Goal: Communication & Community: Participate in discussion

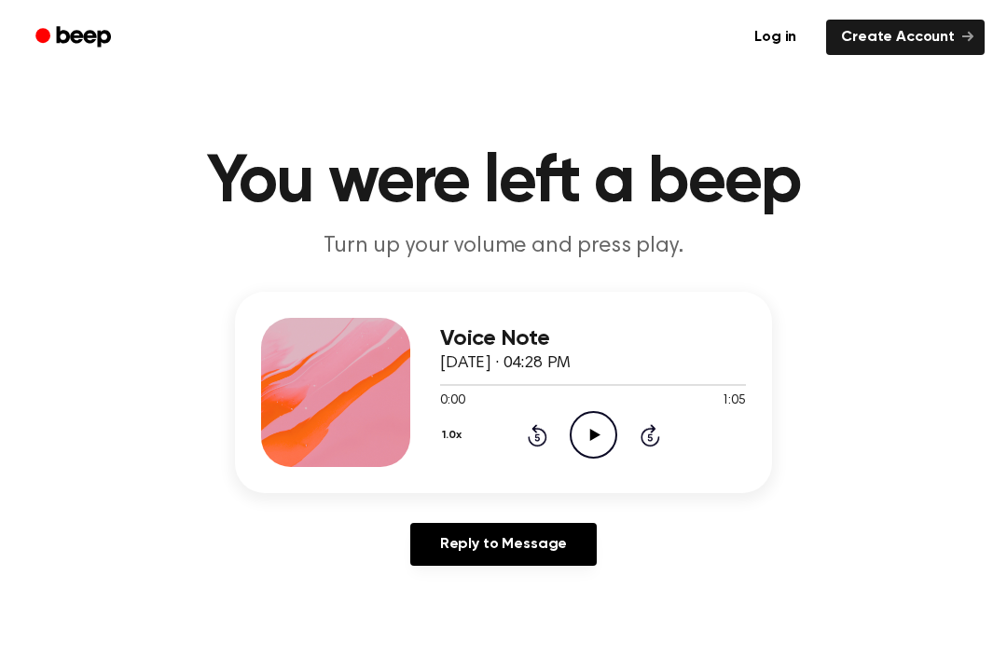
click at [593, 433] on icon at bounding box center [594, 435] width 10 height 12
click at [51, 341] on div "Voice Note [DATE] · 04:28 PM 0:58 1:05 Your browser does not support the [objec…" at bounding box center [503, 436] width 962 height 289
click at [528, 540] on link "Reply to Message" at bounding box center [503, 544] width 187 height 43
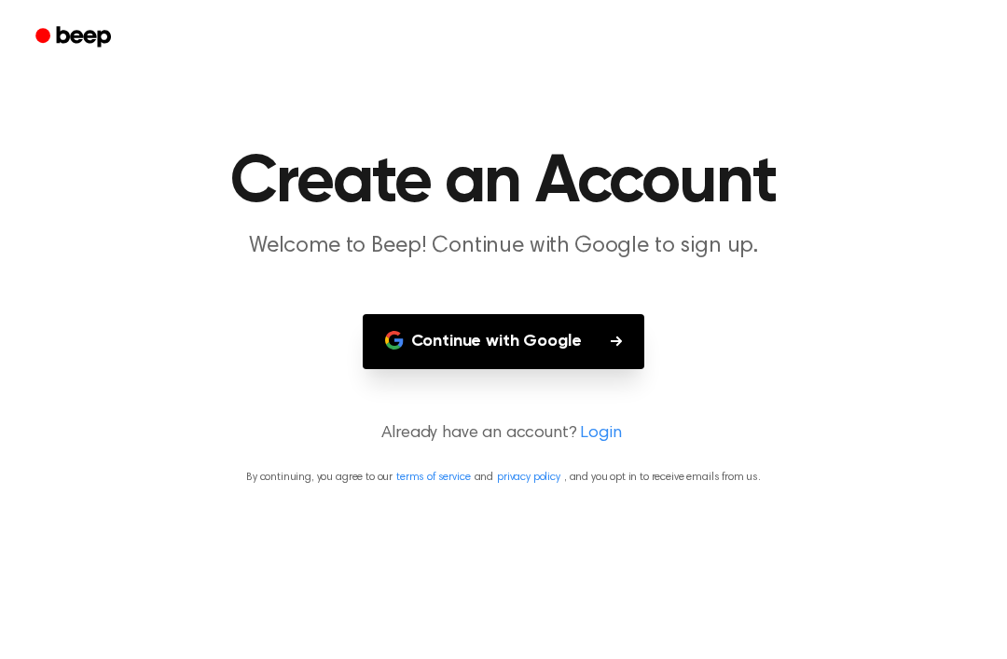
click at [627, 339] on button "Continue with Google" at bounding box center [504, 341] width 283 height 55
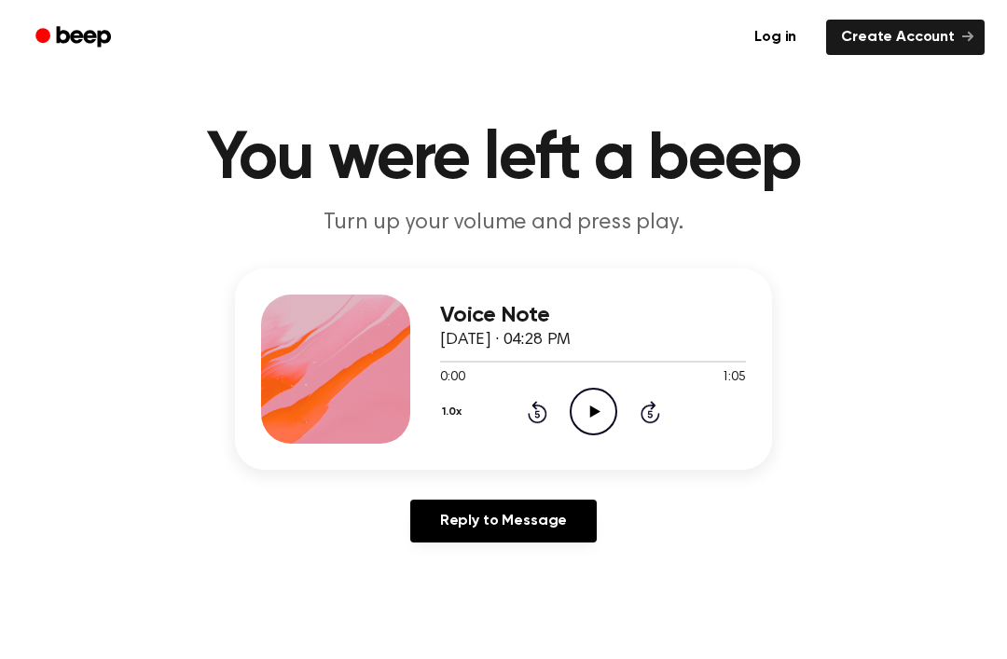
scroll to position [24, 0]
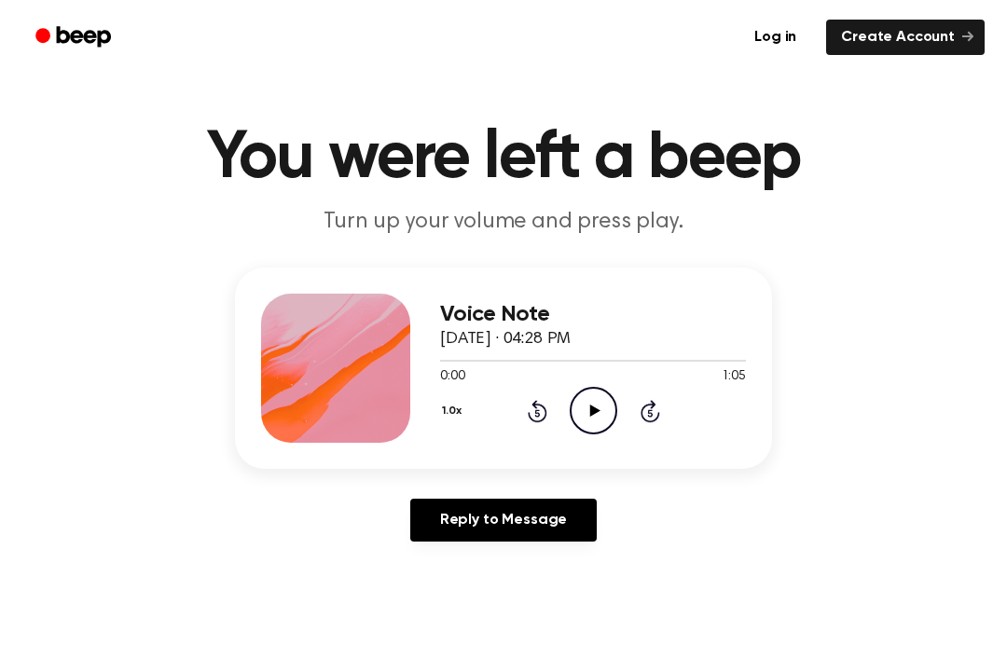
click at [619, 397] on div "1.0x Rewind 5 seconds Play Audio Skip 5 seconds" at bounding box center [593, 411] width 306 height 48
click at [609, 406] on icon "Play Audio" at bounding box center [594, 411] width 48 height 48
click at [615, 409] on circle at bounding box center [594, 411] width 46 height 46
click at [588, 389] on circle at bounding box center [594, 411] width 46 height 46
click at [618, 395] on div "1.0x Rewind 5 seconds Play Audio Skip 5 seconds" at bounding box center [593, 411] width 306 height 48
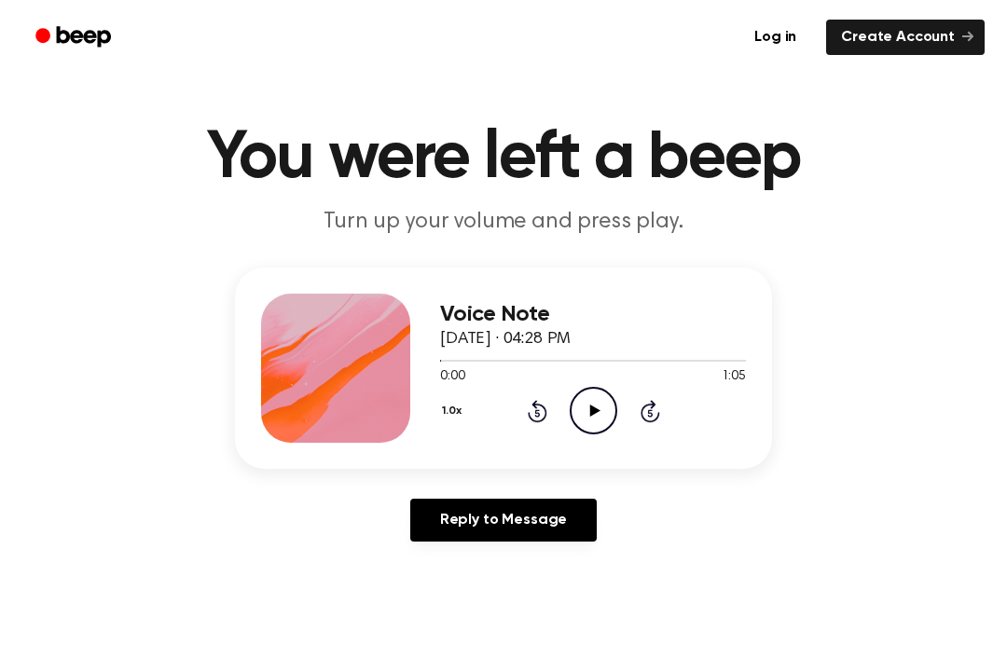
click at [618, 395] on div "1.0x Rewind 5 seconds Play Audio Skip 5 seconds" at bounding box center [593, 411] width 306 height 48
click at [595, 413] on icon at bounding box center [594, 411] width 10 height 12
click at [584, 394] on icon "Pause Audio" at bounding box center [594, 411] width 48 height 48
click at [579, 403] on icon "Play Audio" at bounding box center [594, 411] width 48 height 48
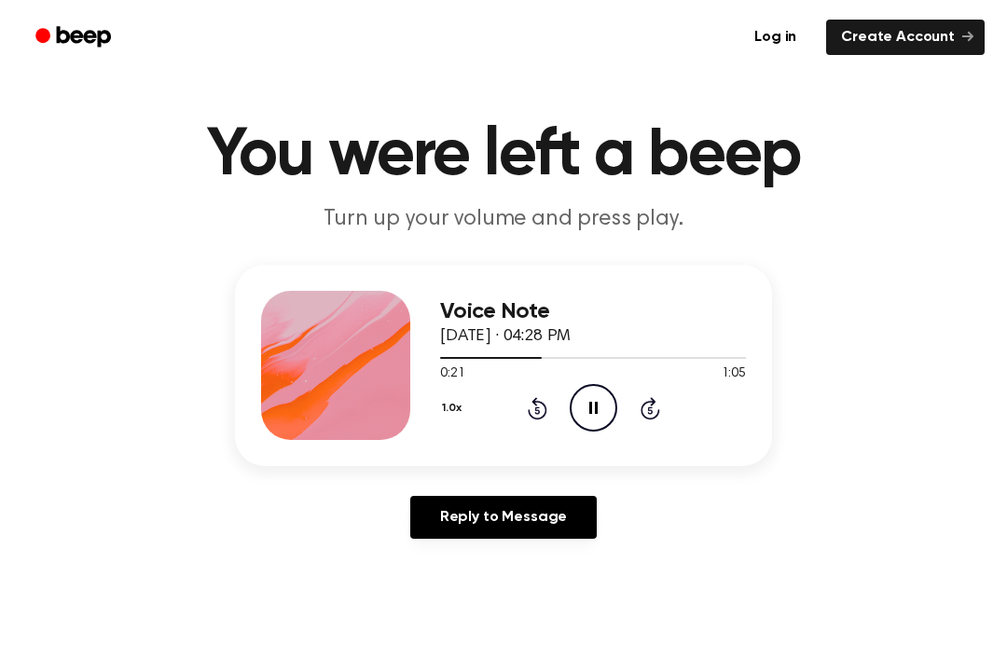
click at [603, 391] on icon "Pause Audio" at bounding box center [594, 408] width 48 height 48
click at [601, 400] on icon "Play Audio" at bounding box center [594, 408] width 48 height 48
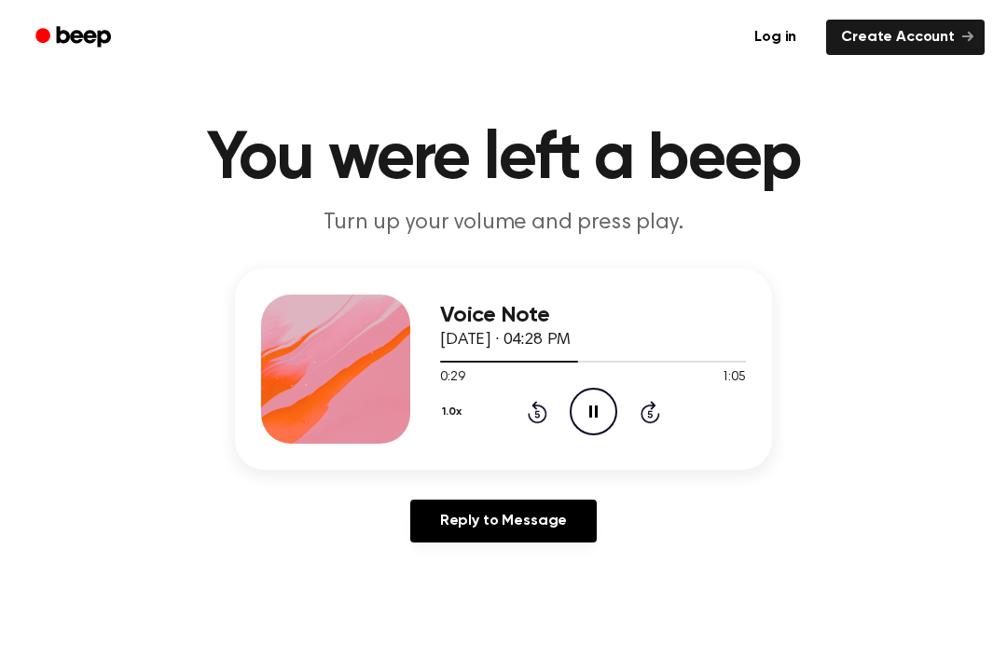
scroll to position [24, 0]
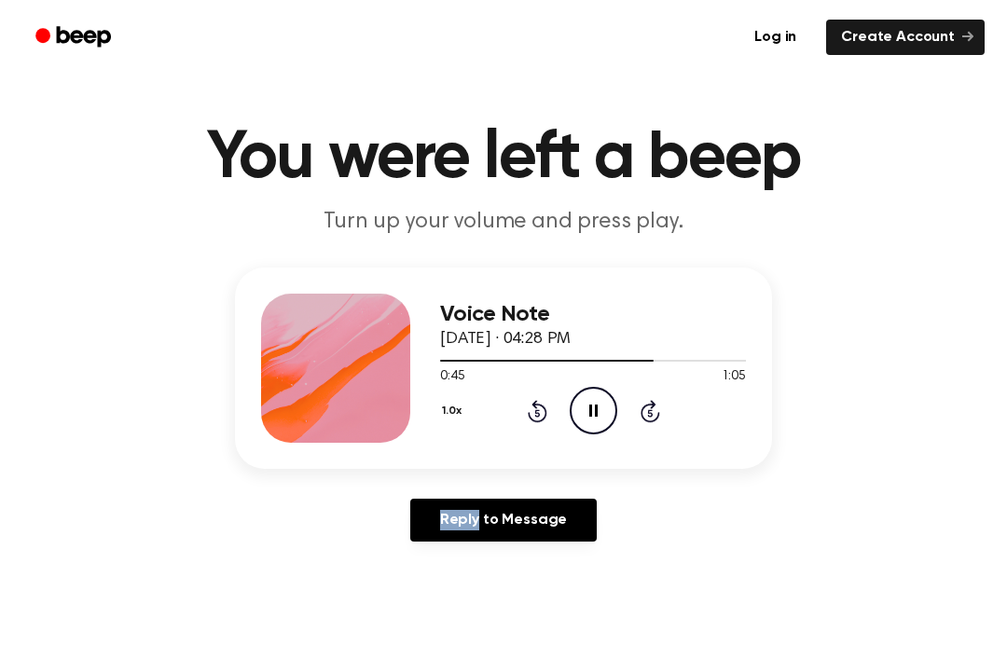
click at [899, 530] on div "Voice Note September 24, 2025 · 04:28 PM 0:45 1:05 Your browser does not suppor…" at bounding box center [503, 412] width 962 height 289
